Goal: Find specific page/section: Find specific page/section

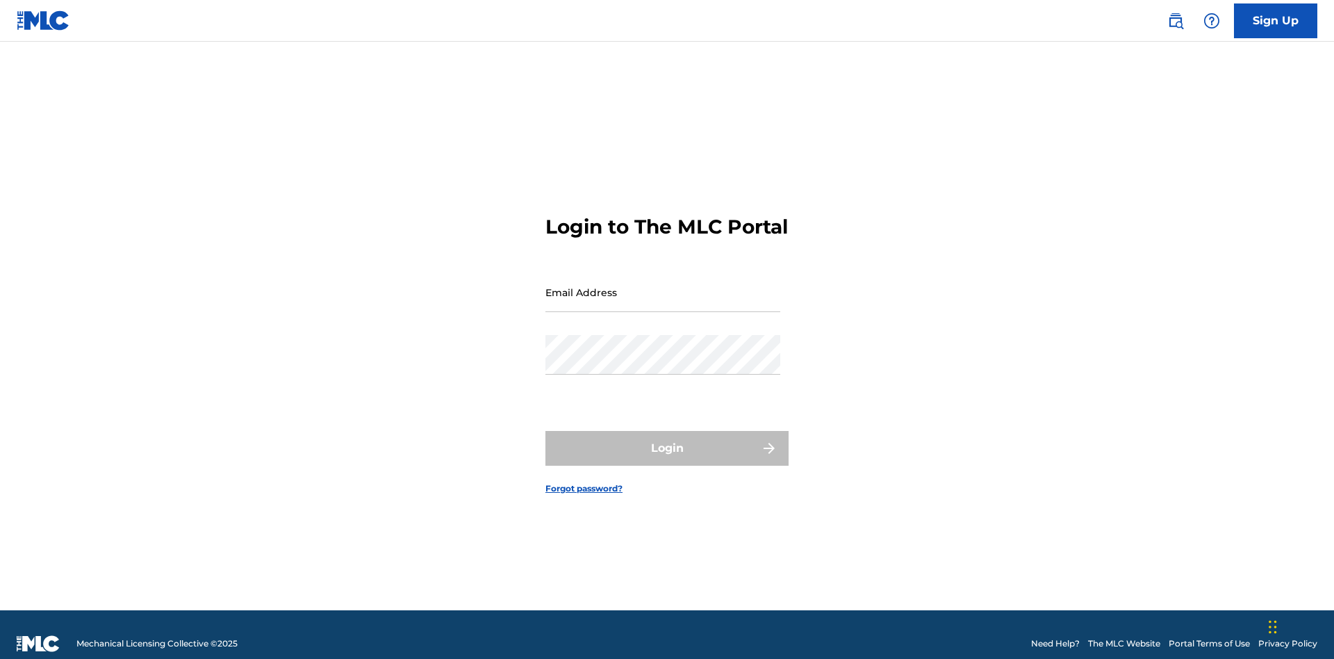
scroll to position [18, 0]
click at [663, 286] on input "Email Address" at bounding box center [662, 292] width 235 height 40
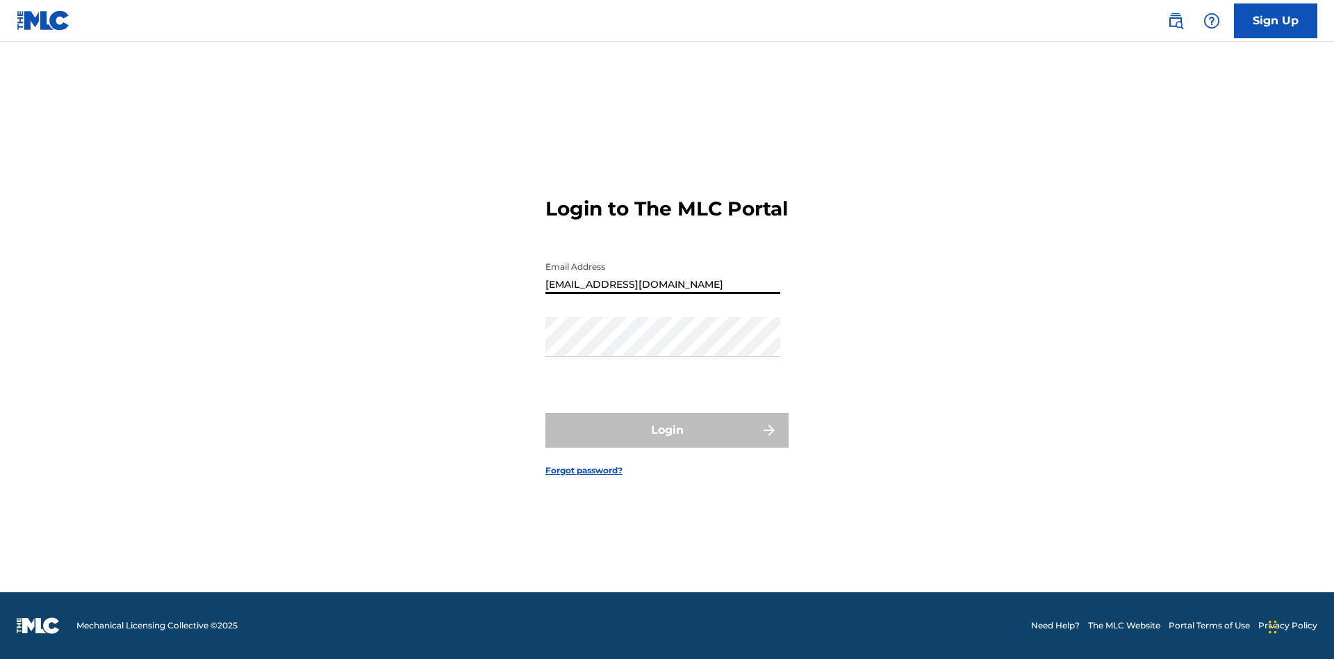
type input "Duke.McTesterson@gmail.com"
click at [667, 442] on button "Login" at bounding box center [666, 430] width 243 height 35
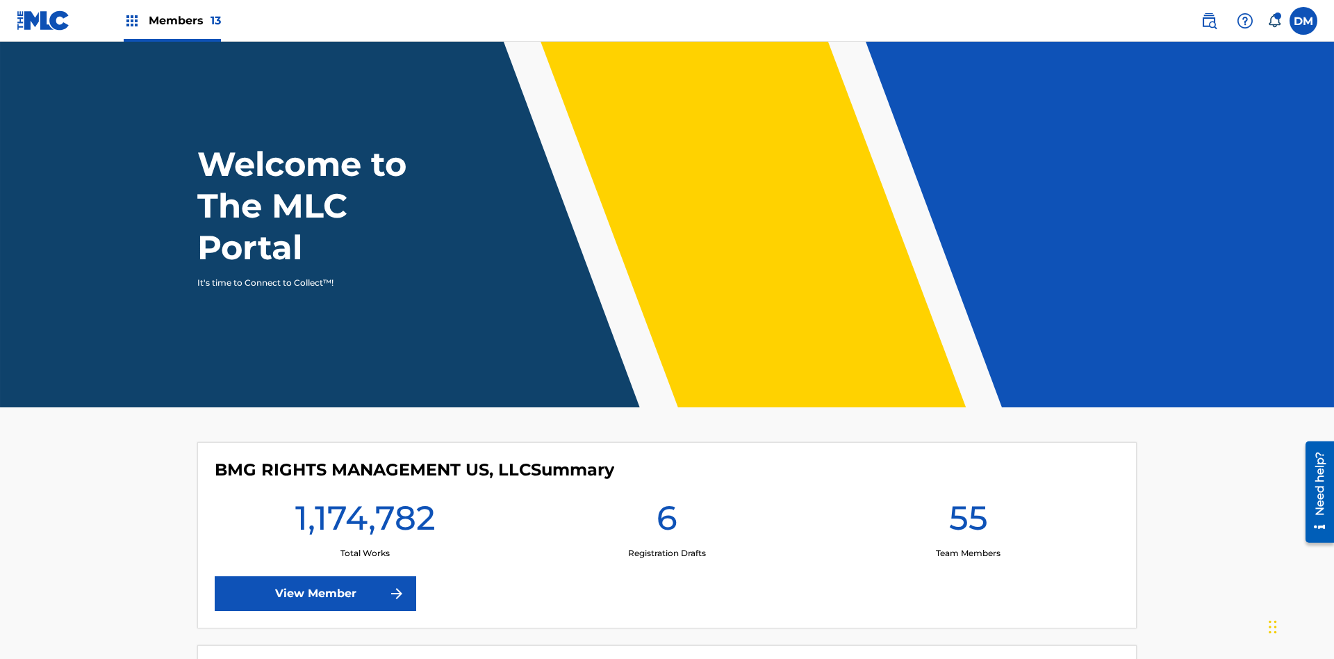
click at [172, 20] on span "Members 13" at bounding box center [185, 21] width 72 height 16
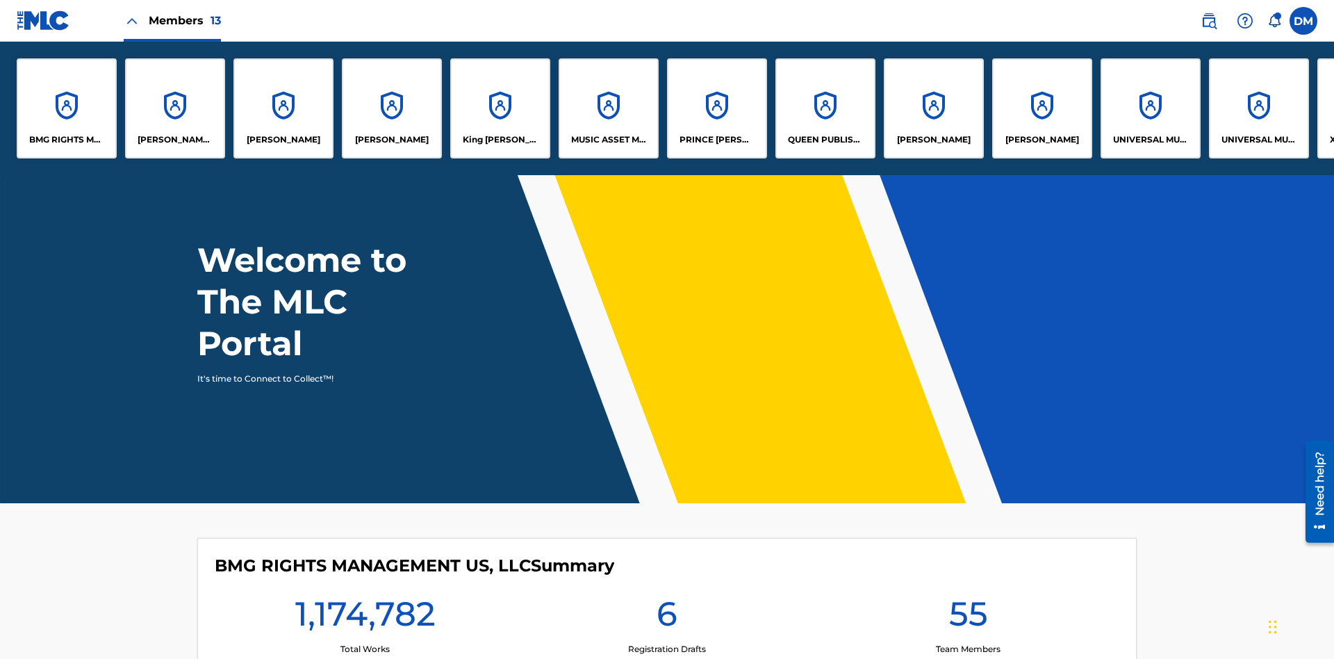
click at [500, 140] on p "King McTesterson" at bounding box center [501, 139] width 76 height 13
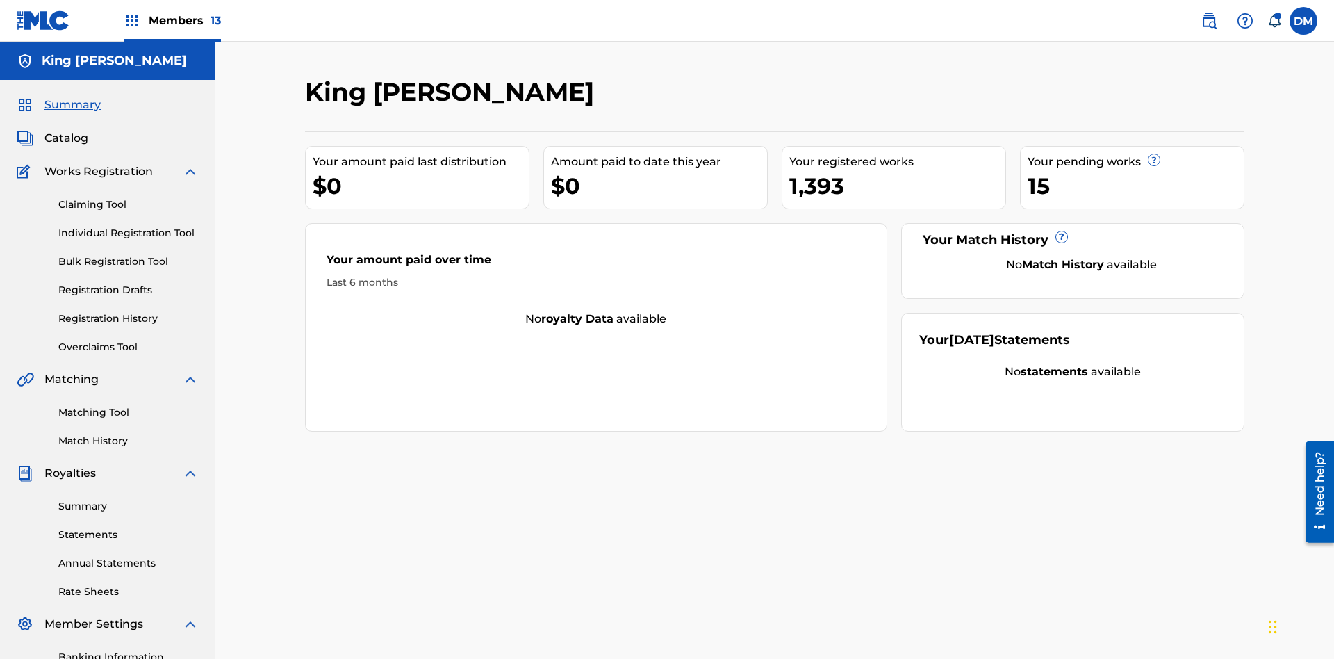
click at [66, 130] on span "Catalog" at bounding box center [66, 138] width 44 height 17
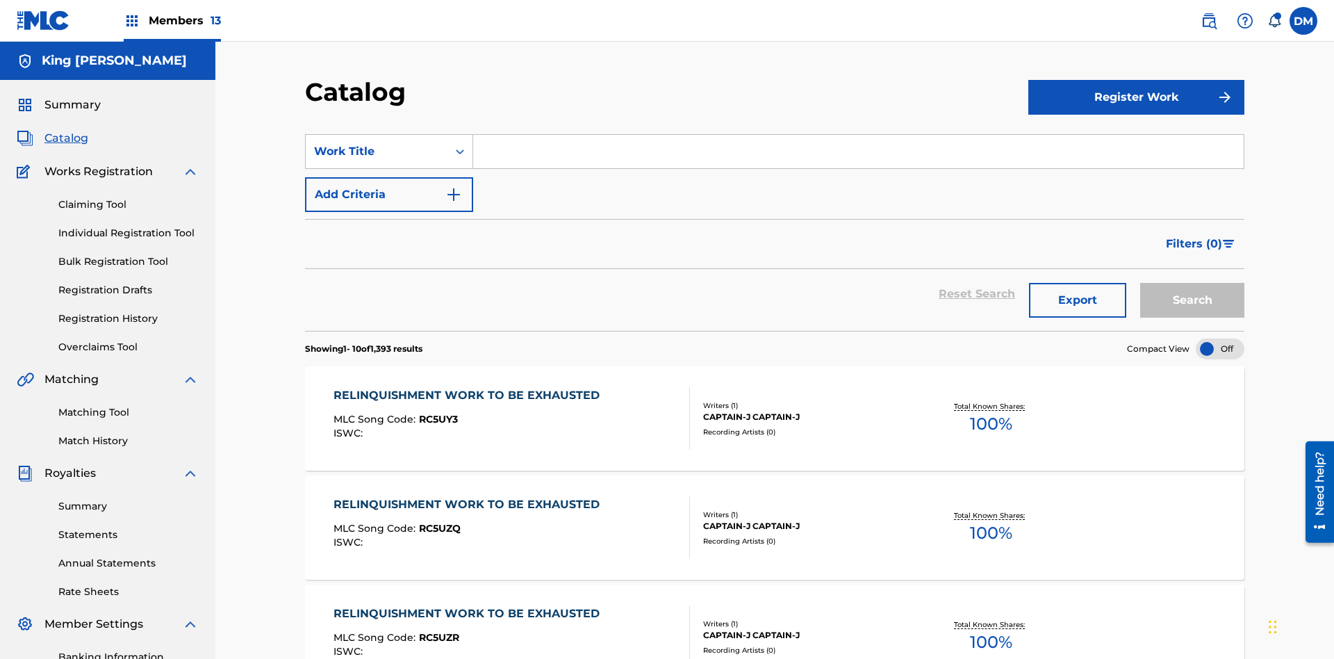
scroll to position [255, 0]
